Goal: Information Seeking & Learning: Learn about a topic

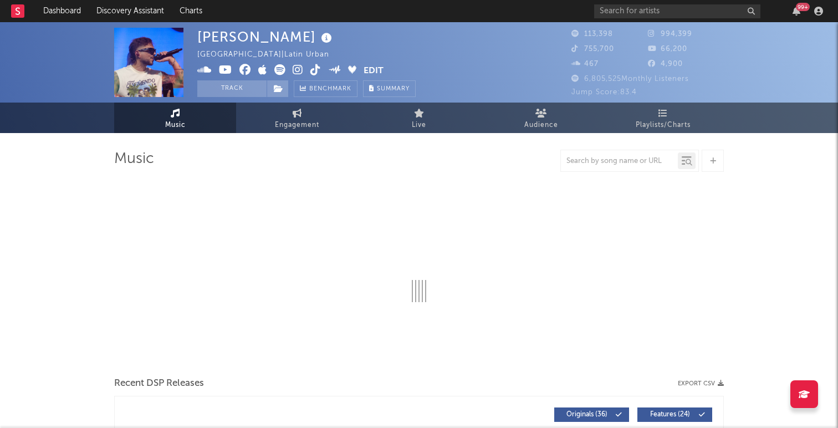
select select "6m"
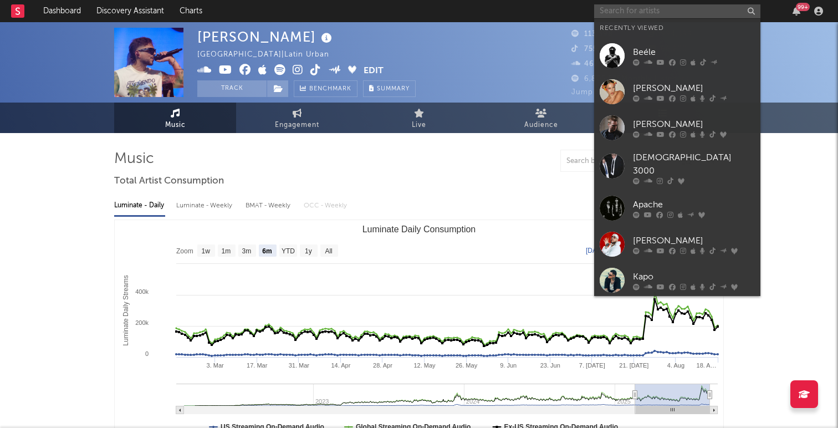
click at [633, 13] on input "text" at bounding box center [677, 11] width 166 height 14
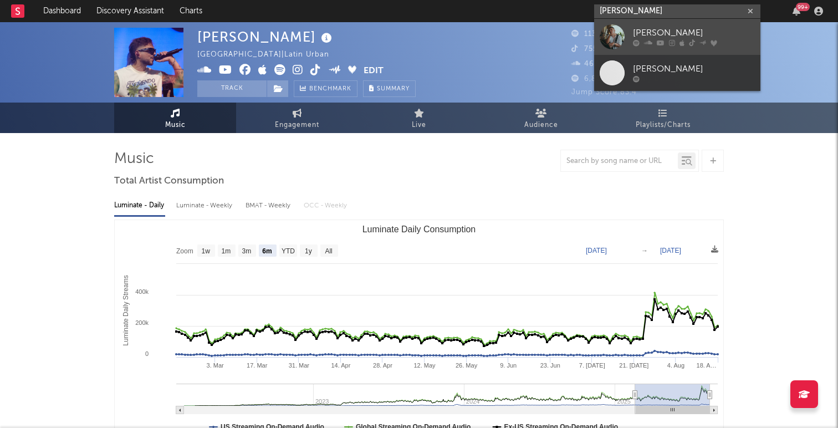
type input "[PERSON_NAME]"
click at [627, 36] on link "[PERSON_NAME]" at bounding box center [677, 37] width 166 height 36
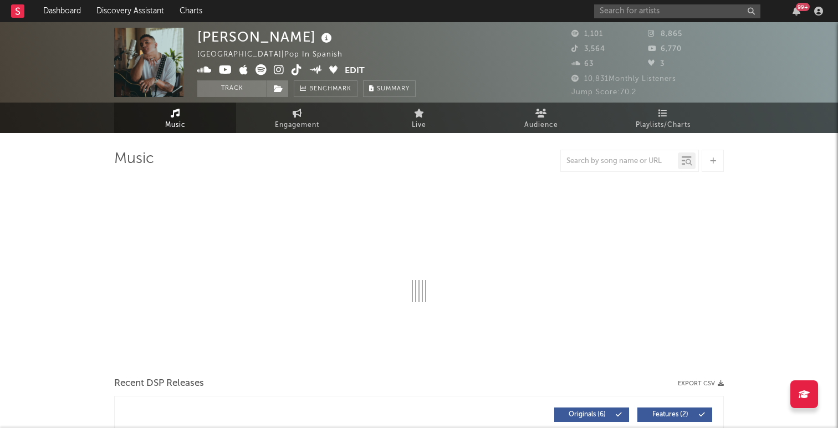
select select "1w"
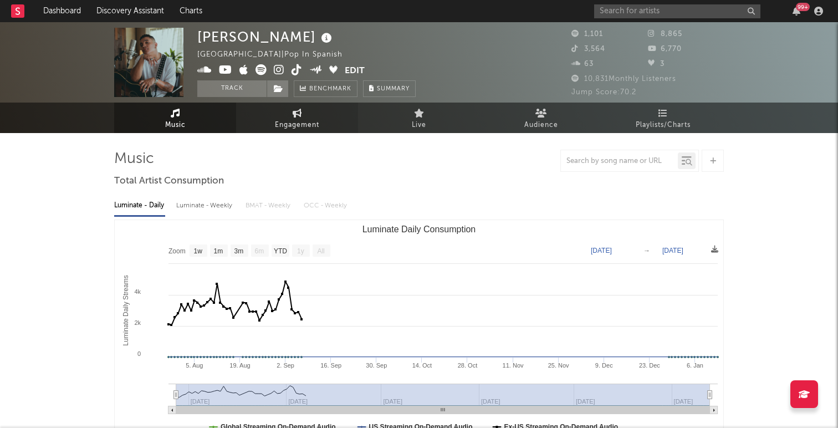
click at [308, 111] on link "Engagement" at bounding box center [297, 118] width 122 height 30
select select "1w"
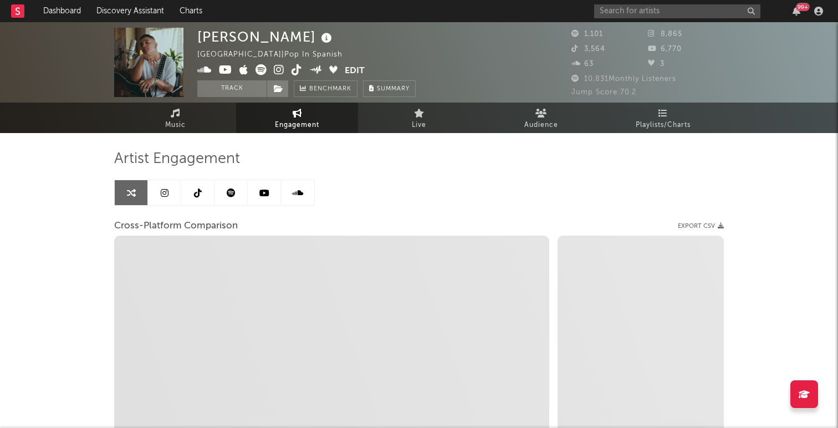
select select "1m"
